Goal: Find contact information: Find contact information

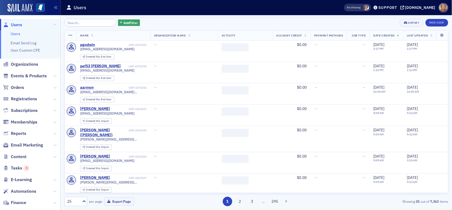
click at [76, 24] on input "search" at bounding box center [90, 23] width 52 height 8
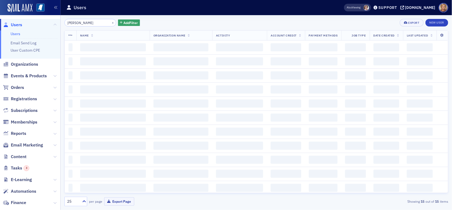
type input "[PERSON_NAME]"
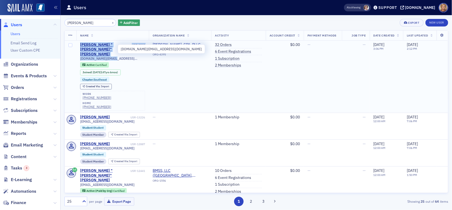
drag, startPoint x: 111, startPoint y: 49, endPoint x: 71, endPoint y: 49, distance: 40.8
click at [71, 49] on tr "[PERSON_NAME] "[PERSON_NAME]" [PERSON_NAME] USR-9868 [DOMAIN_NAME][EMAIL_ADDRES…" at bounding box center [256, 77] width 383 height 72
click at [122, 57] on div "[DOMAIN_NAME][EMAIL_ADDRESS][DOMAIN_NAME]" at bounding box center [112, 59] width 65 height 4
click at [113, 57] on span "[DOMAIN_NAME][EMAIL_ADDRESS][DOMAIN_NAME]" at bounding box center [112, 59] width 65 height 4
drag, startPoint x: 112, startPoint y: 48, endPoint x: 76, endPoint y: 50, distance: 36.0
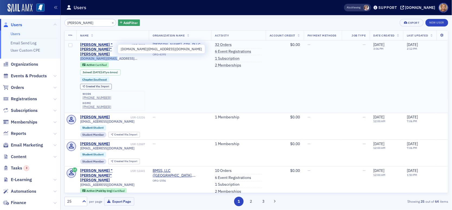
click at [76, 50] on td "[PERSON_NAME] "[PERSON_NAME]" [PERSON_NAME] USR-9868 [DOMAIN_NAME][EMAIL_ADDRES…" at bounding box center [112, 77] width 73 height 72
copy span "[DOMAIN_NAME][EMAIL_ADDRESS][DOMAIN_NAME]"
